Goal: Transaction & Acquisition: Purchase product/service

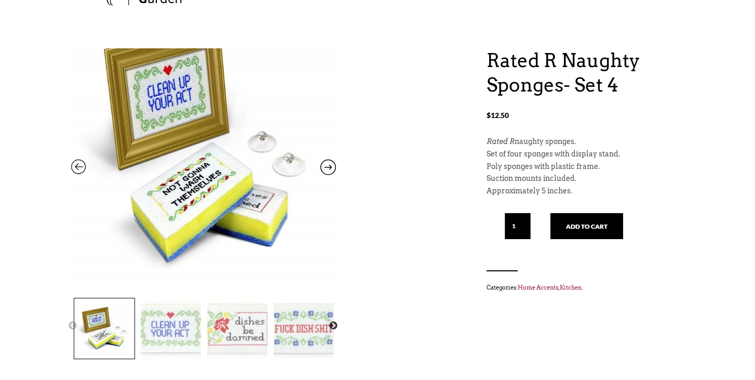
scroll to position [76, 0]
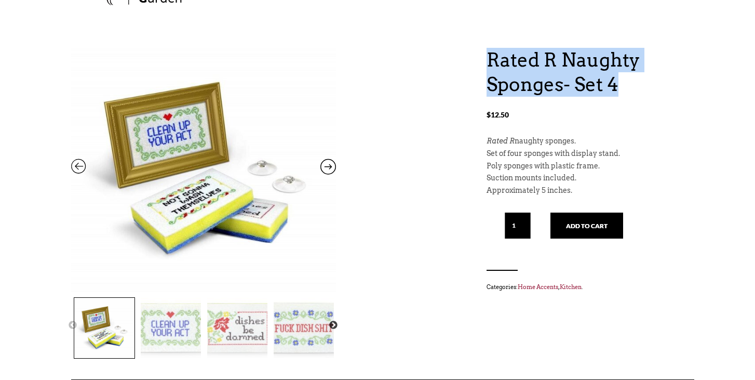
drag, startPoint x: 486, startPoint y: 53, endPoint x: 628, endPoint y: 92, distance: 147.5
click at [628, 92] on div "Rated R Naughty Sponges- Set 4 $ 12.50 Previous Next Rated R Naughty Sponges- S…" at bounding box center [377, 213] width 613 height 331
copy h1 "Rated R Naughty Sponges- Set 4"
